Goal: Navigation & Orientation: Find specific page/section

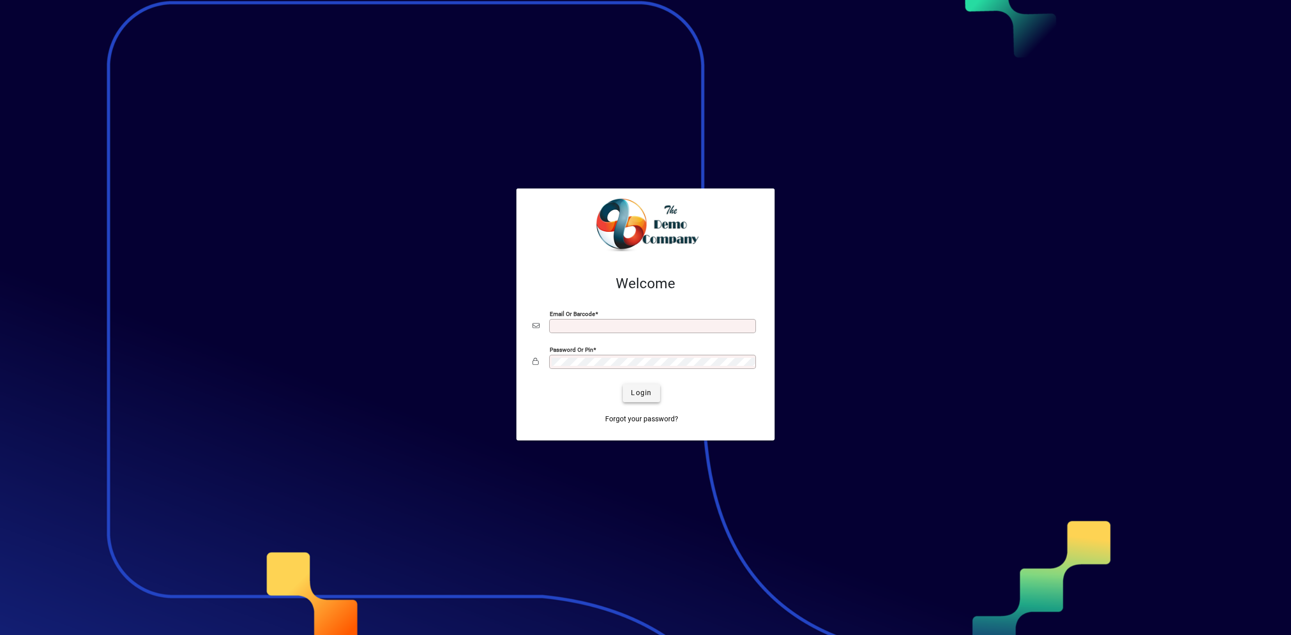
type input "**********"
click at [641, 392] on span "Login" at bounding box center [641, 393] width 21 height 11
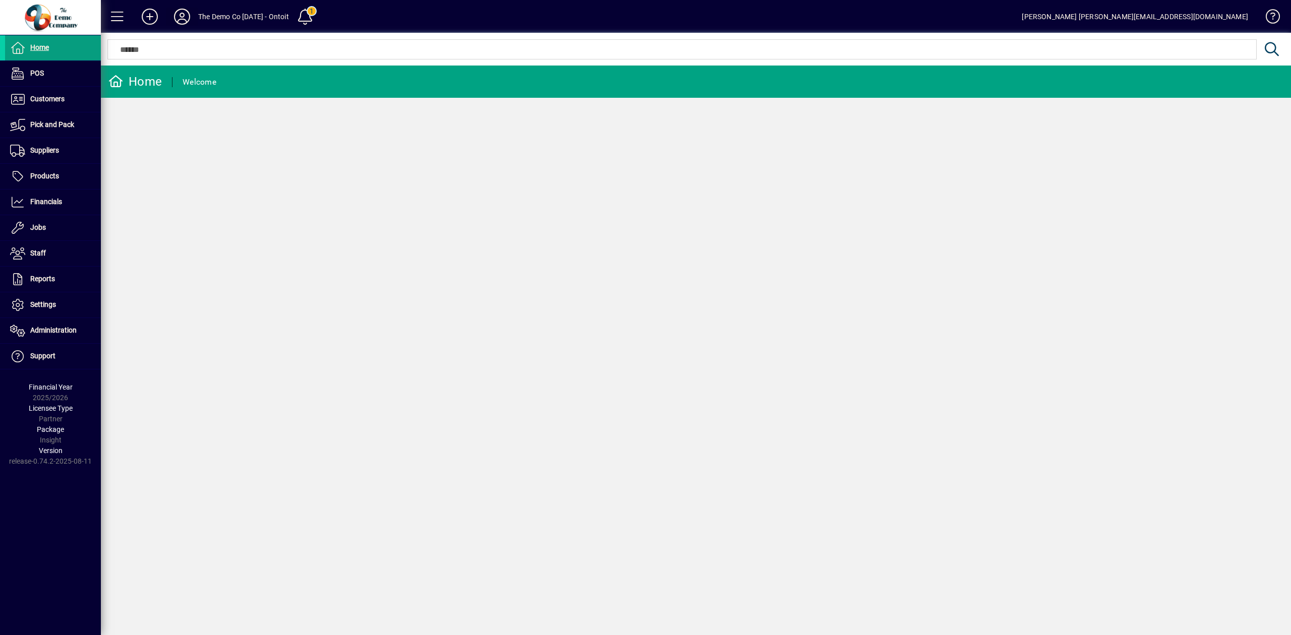
click at [188, 12] on icon at bounding box center [182, 17] width 20 height 16
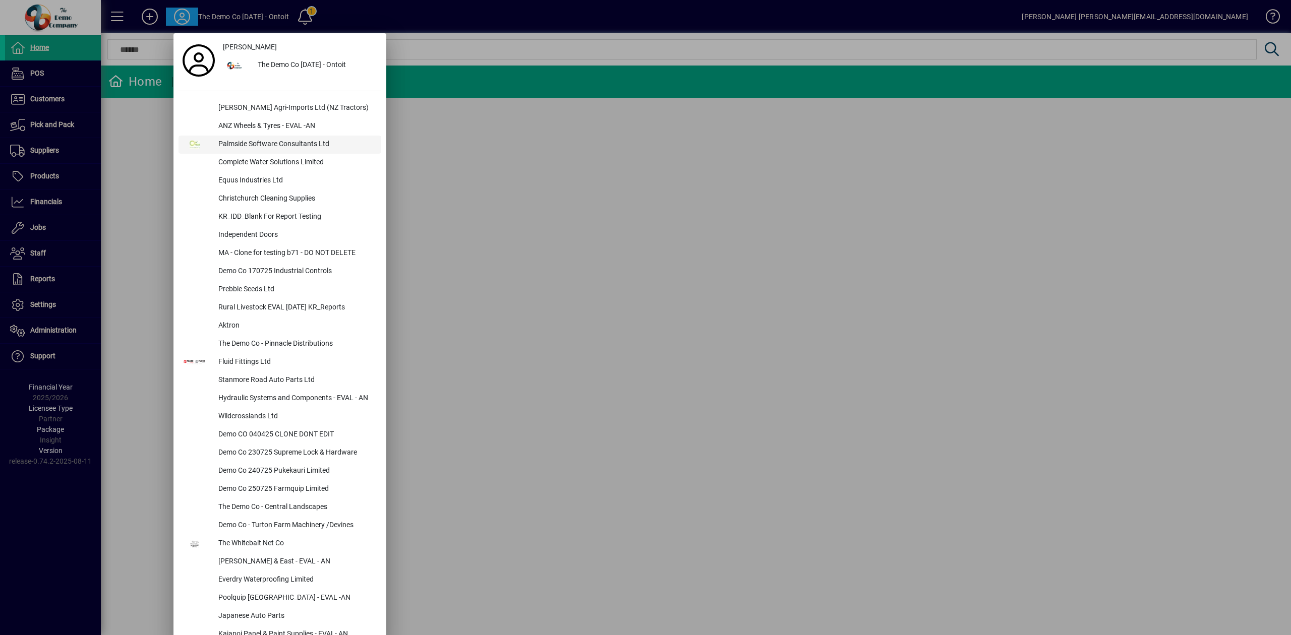
click at [258, 144] on div "Palmside Software Consultants Ltd" at bounding box center [295, 145] width 171 height 18
